Goal: Find specific page/section: Find specific page/section

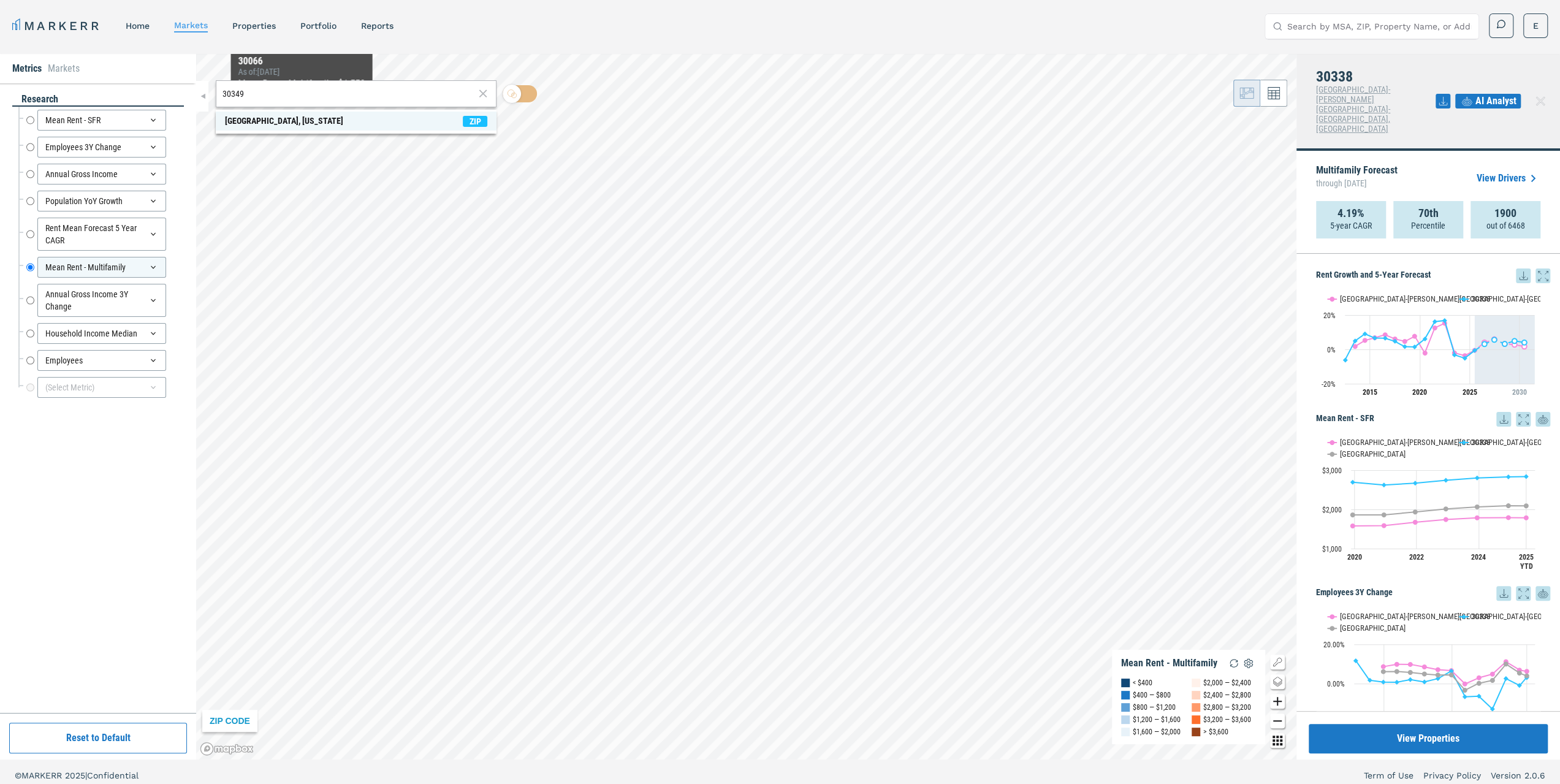
type input "30349"
click at [297, 128] on span "[GEOGRAPHIC_DATA], [US_STATE] ZIP" at bounding box center [356, 121] width 281 height 19
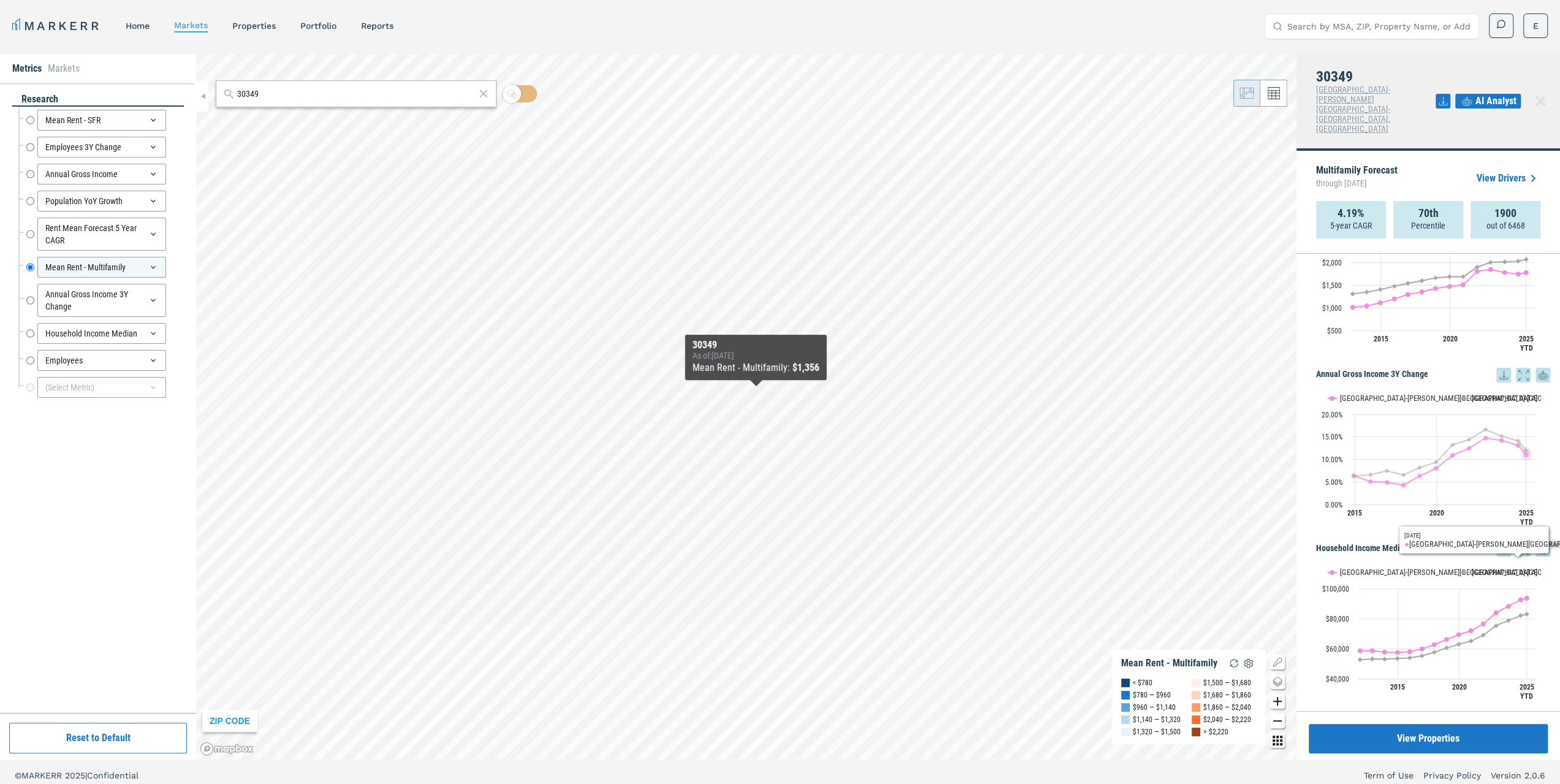
scroll to position [1093, 0]
